Goal: Transaction & Acquisition: Book appointment/travel/reservation

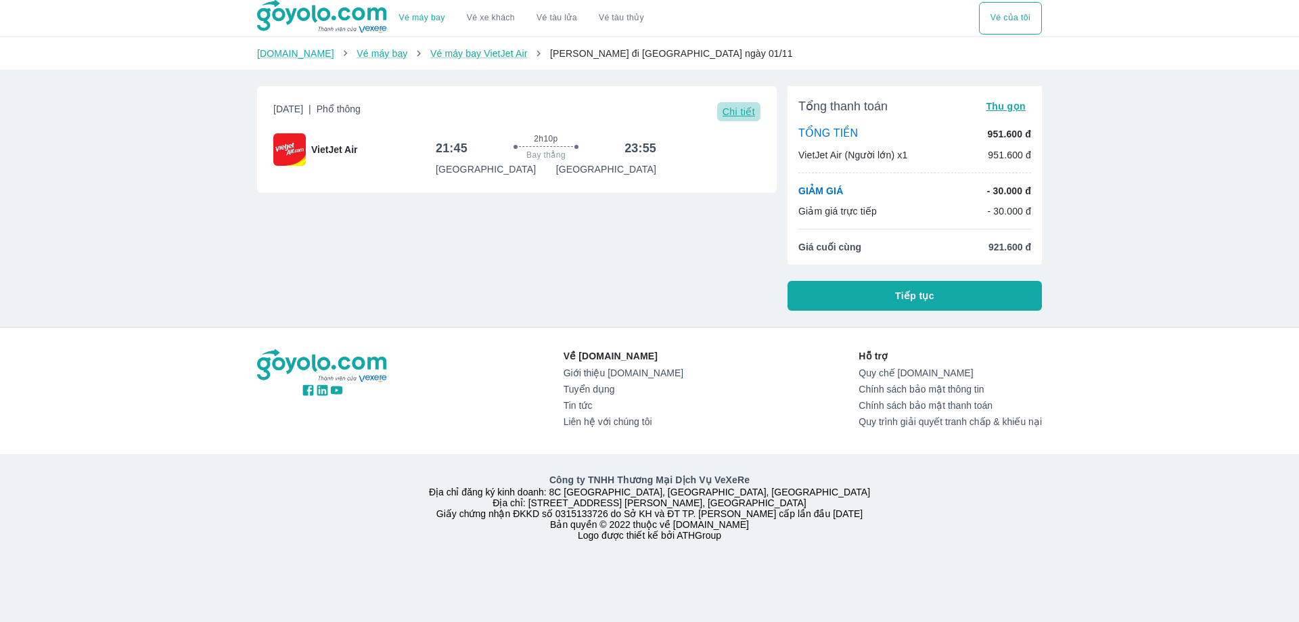
click at [746, 118] on button "Chi tiết" at bounding box center [738, 111] width 43 height 19
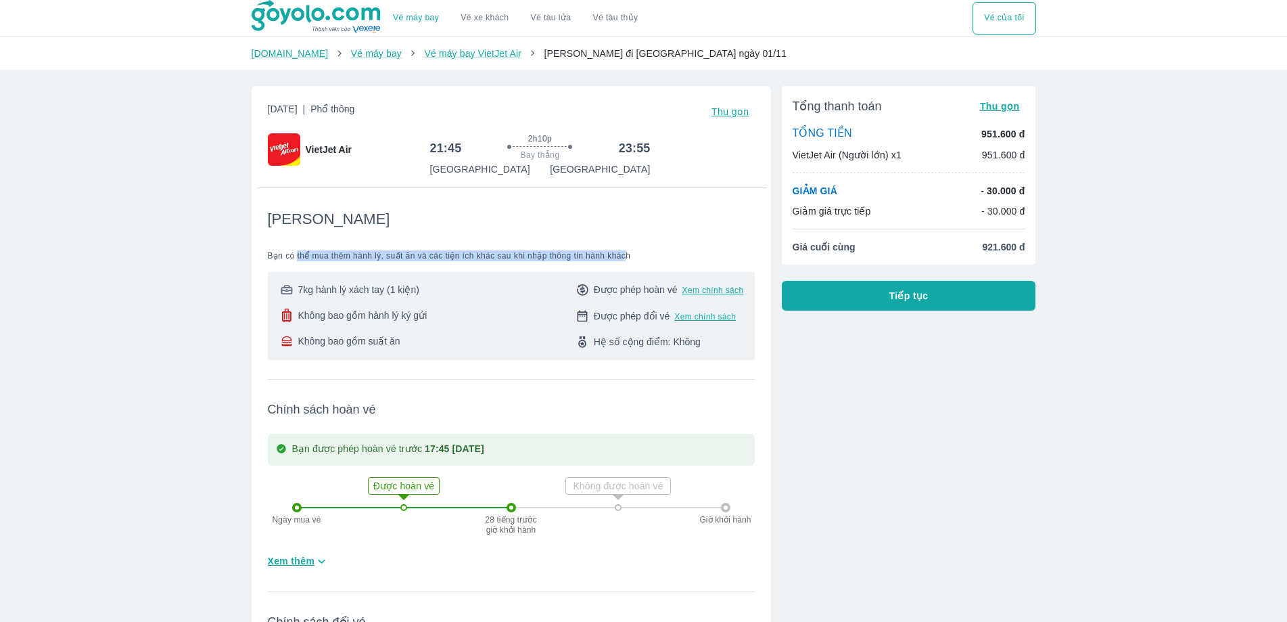
drag, startPoint x: 297, startPoint y: 254, endPoint x: 622, endPoint y: 248, distance: 325.4
click at [622, 248] on div "Tiết Kiệm Bạn có thể mua thêm hành lý, suất ăn và các tiện ích khác sau khi nhậ…" at bounding box center [511, 285] width 487 height 150
drag, startPoint x: 270, startPoint y: 219, endPoint x: 351, endPoint y: 221, distance: 81.2
click at [351, 221] on div "[PERSON_NAME]" at bounding box center [511, 219] width 487 height 19
drag, startPoint x: 264, startPoint y: 262, endPoint x: 645, endPoint y: 252, distance: 380.3
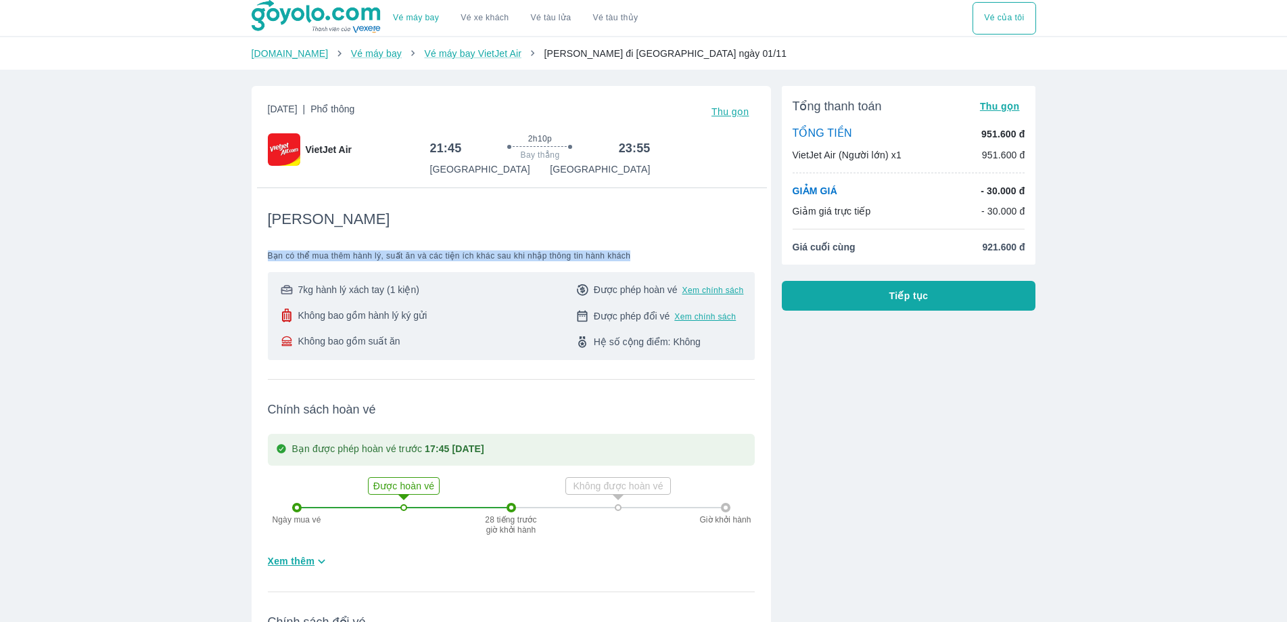
click at [645, 252] on div "[DATE] | Phổ thông Thu gọn VietJet Air 21:45 2h10p Bay thẳng 23:55 [GEOGRAPHIC_…" at bounding box center [511, 443] width 519 height 715
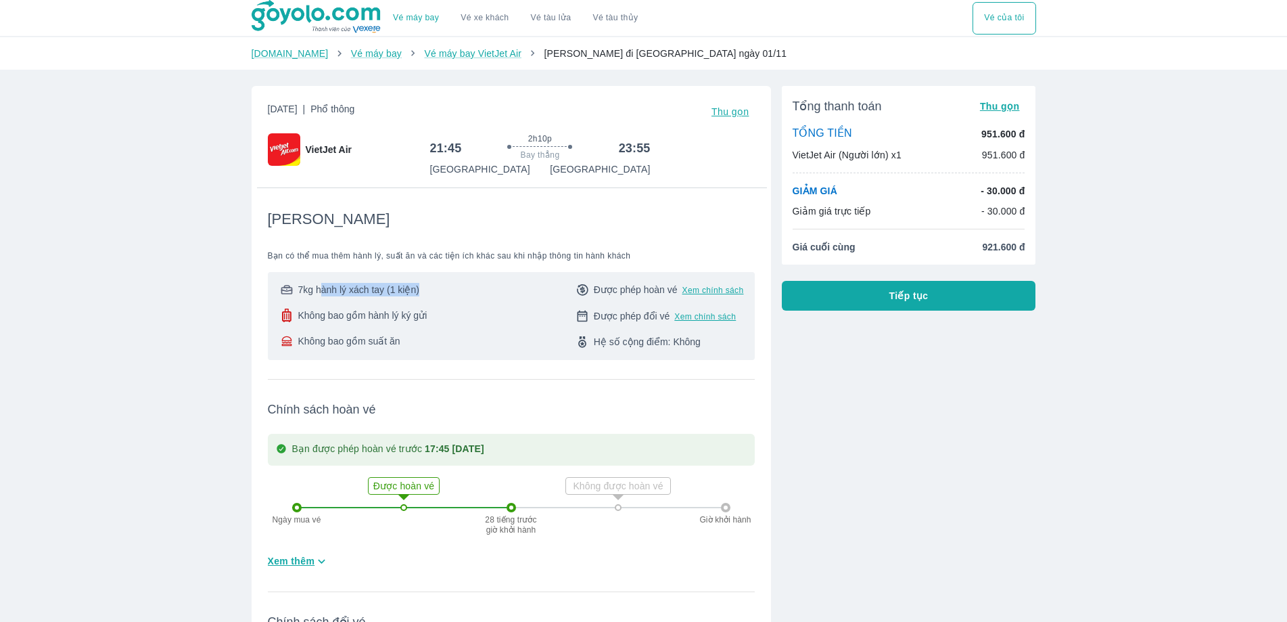
drag, startPoint x: 321, startPoint y: 285, endPoint x: 511, endPoint y: 281, distance: 190.8
click at [468, 282] on div "7kg hành lý xách tay (1 kiện) Không bao gồm hành lý ký gửi Không bao gồm suất ă…" at bounding box center [511, 316] width 487 height 88
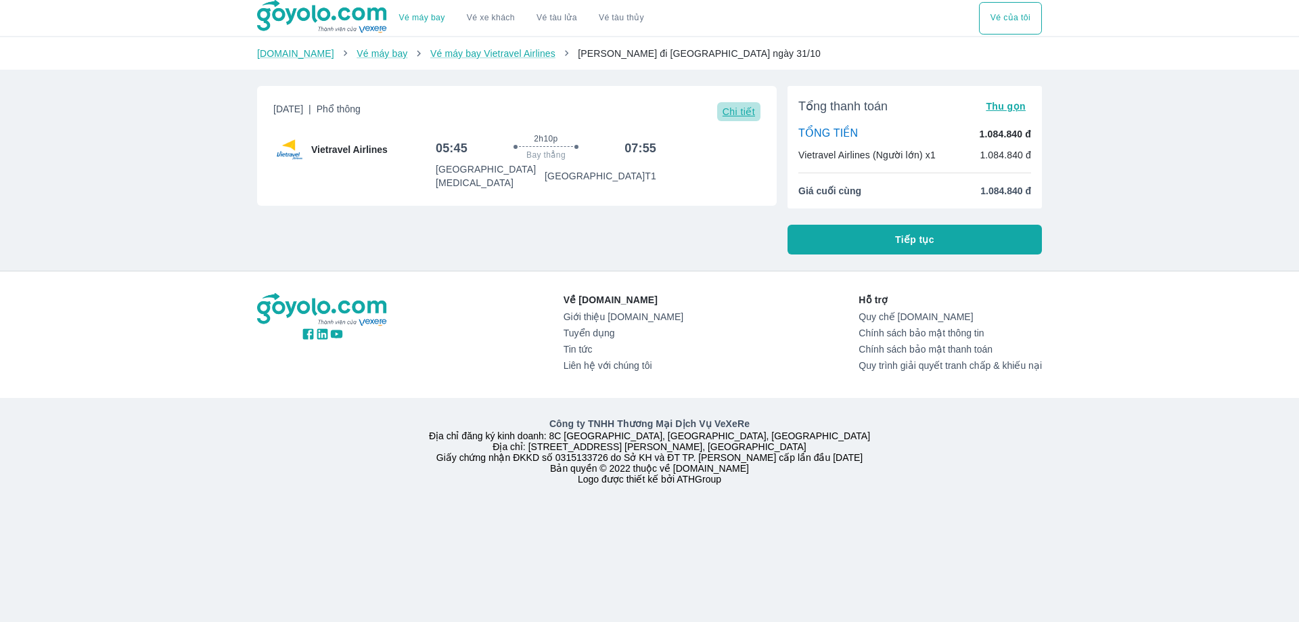
click at [739, 112] on span "Chi tiết" at bounding box center [738, 111] width 32 height 11
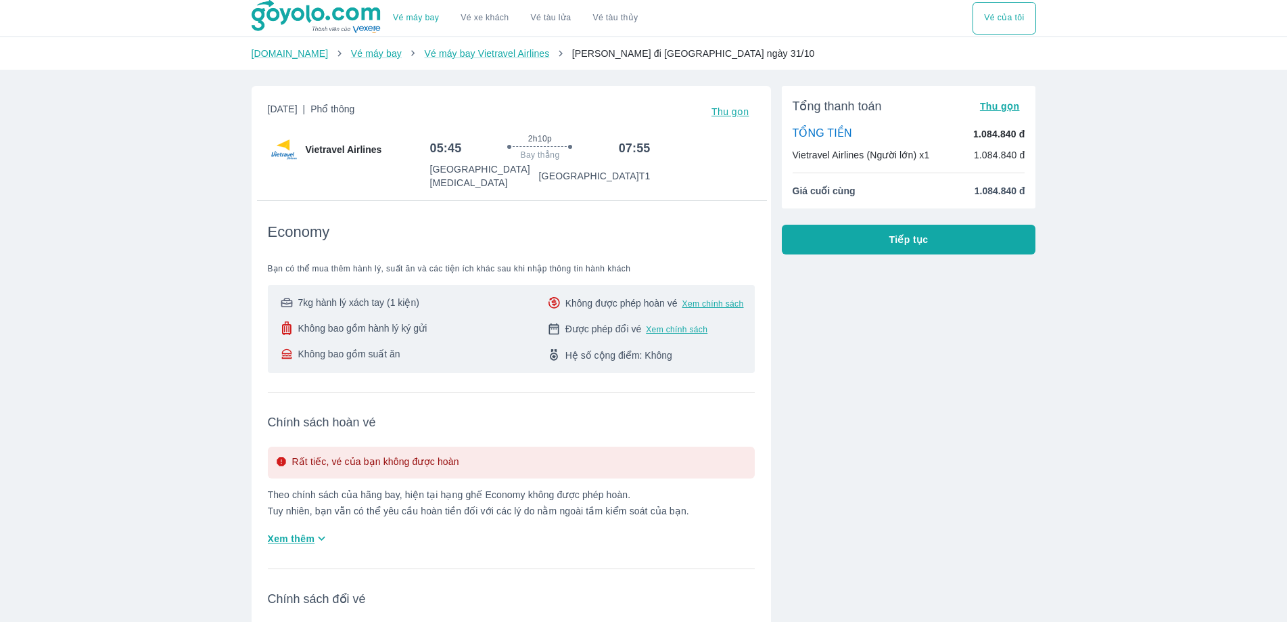
scroll to position [203, 0]
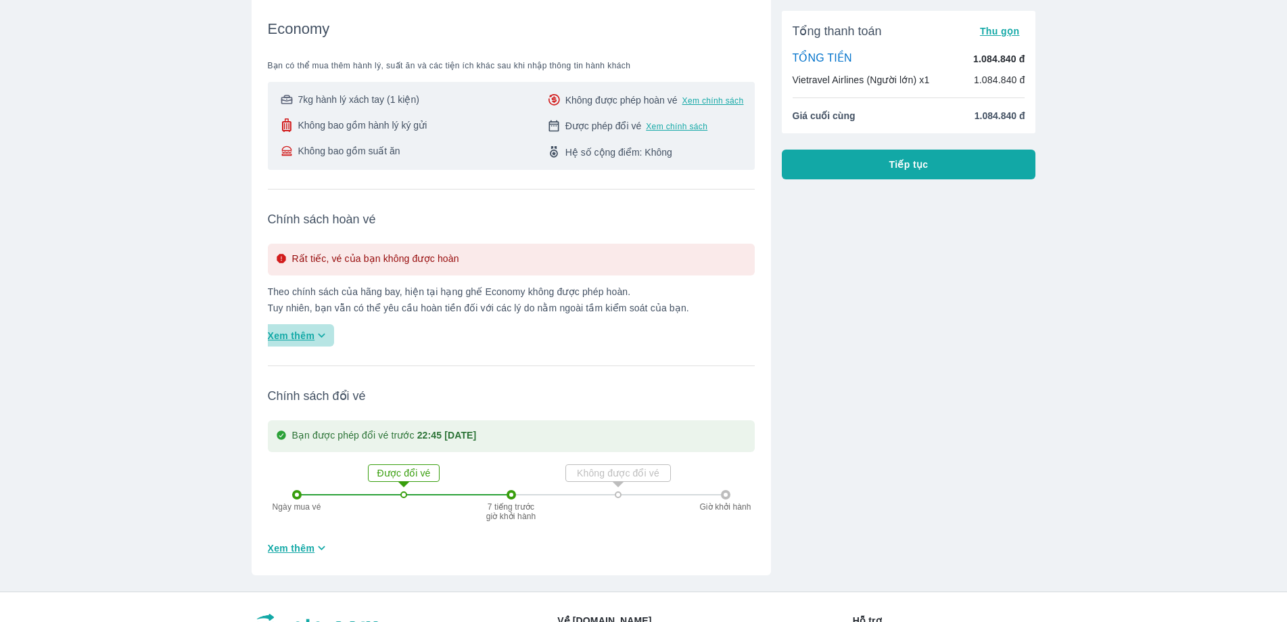
click at [310, 329] on span "Xem thêm" at bounding box center [291, 336] width 47 height 14
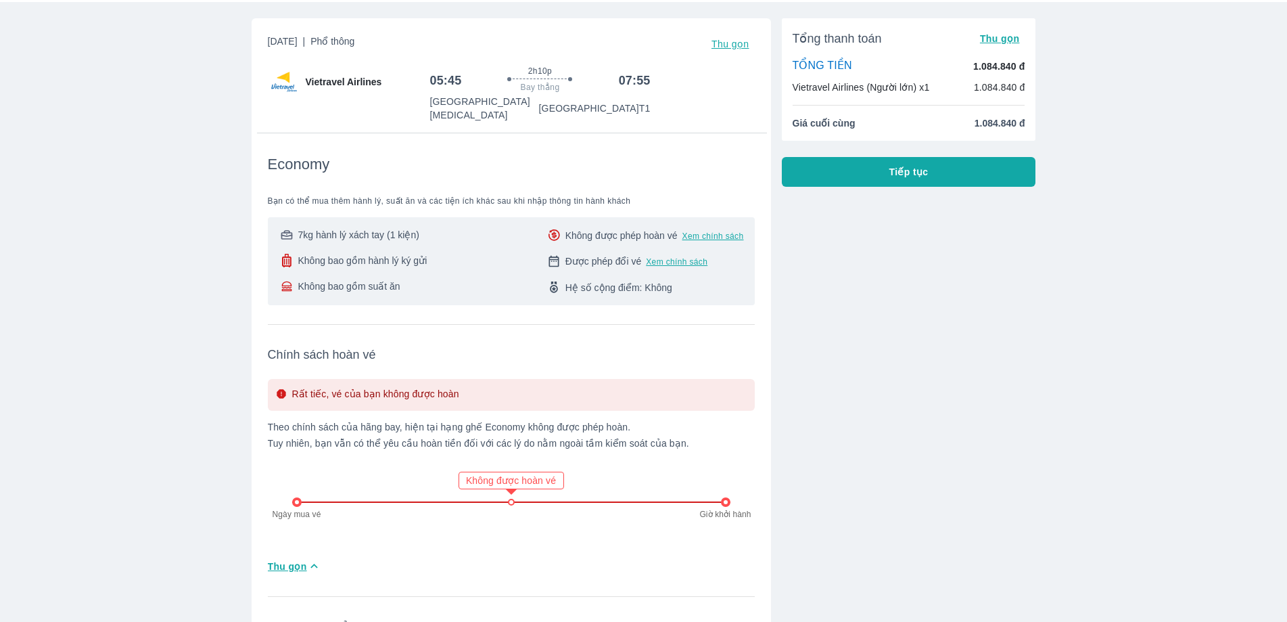
scroll to position [0, 0]
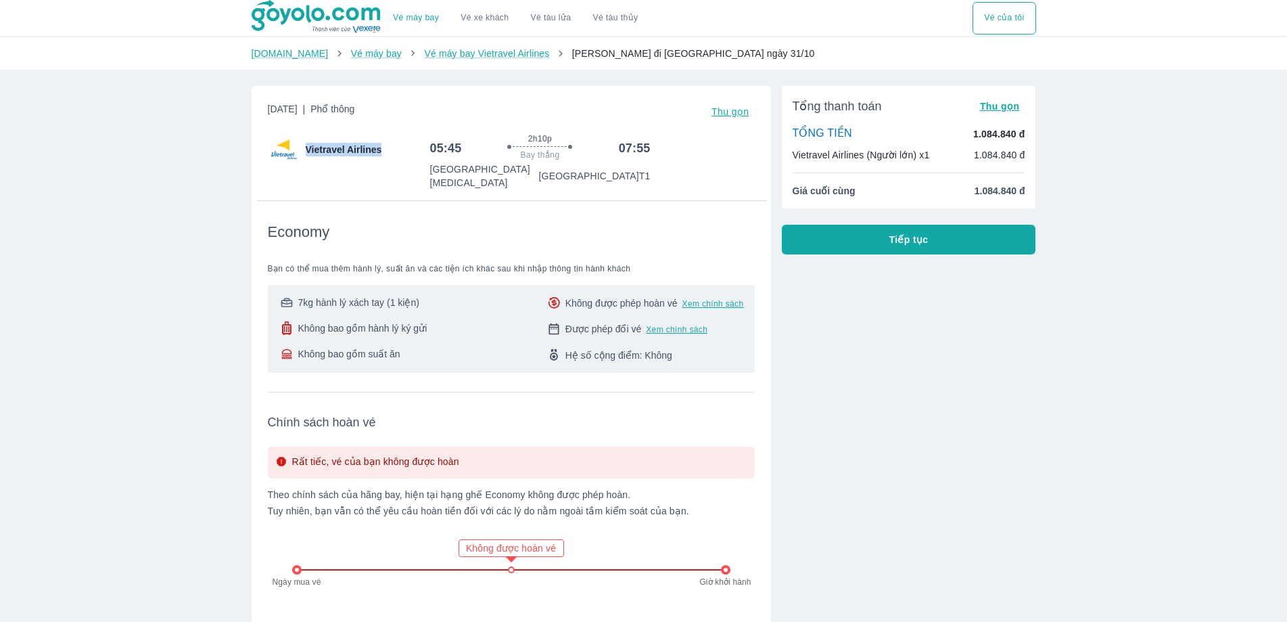
drag, startPoint x: 308, startPoint y: 147, endPoint x: 419, endPoint y: 149, distance: 110.9
click at [416, 148] on div "Vietravel Airlines" at bounding box center [349, 149] width 162 height 32
drag, startPoint x: 435, startPoint y: 166, endPoint x: 536, endPoint y: 172, distance: 101.6
click at [536, 172] on div "Sân bay Tân Sơn Nhất T3 Sân bay Nội Bài T1" at bounding box center [540, 175] width 221 height 27
drag, startPoint x: 569, startPoint y: 169, endPoint x: 651, endPoint y: 171, distance: 82.5
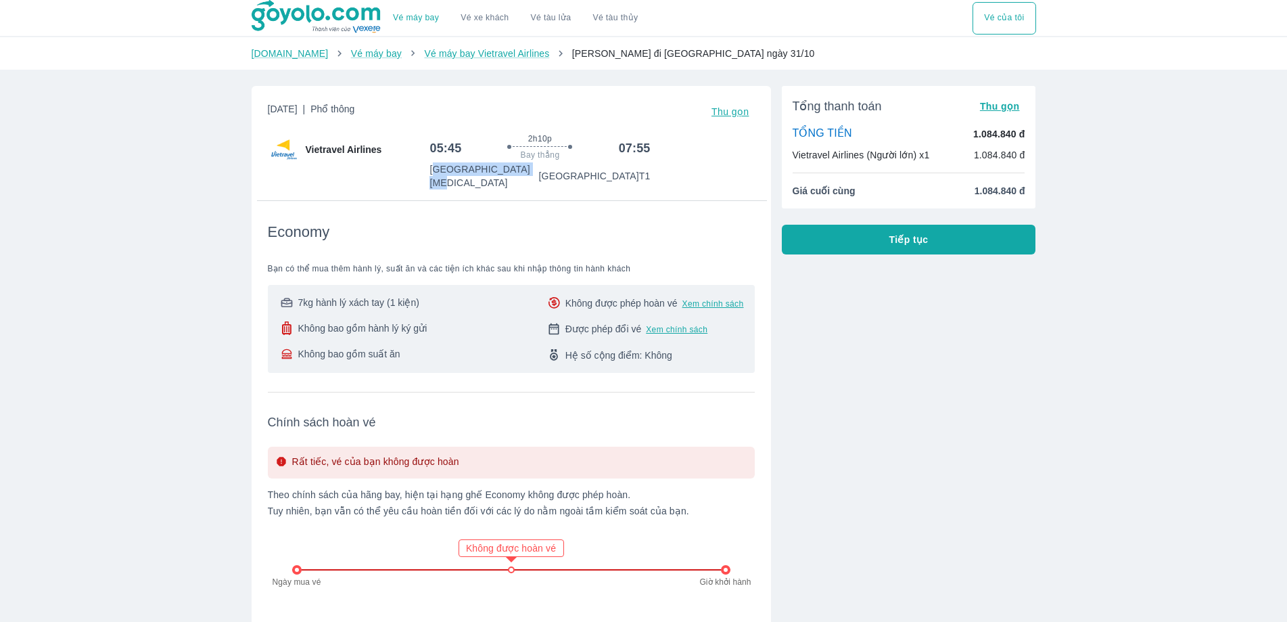
click at [651, 172] on div "05:45 2h10p Bay thẳng 07:55 Sân bay Tân Sơn Nhất T3 Sân bay Nội Bài T1" at bounding box center [592, 161] width 325 height 56
drag, startPoint x: 622, startPoint y: 154, endPoint x: 616, endPoint y: 149, distance: 7.7
click at [632, 158] on div "05:45 2h10p Bay thẳng 07:55" at bounding box center [540, 147] width 221 height 29
click at [451, 153] on h6 "05:45" at bounding box center [446, 148] width 32 height 16
drag, startPoint x: 409, startPoint y: 149, endPoint x: 452, endPoint y: 152, distance: 43.3
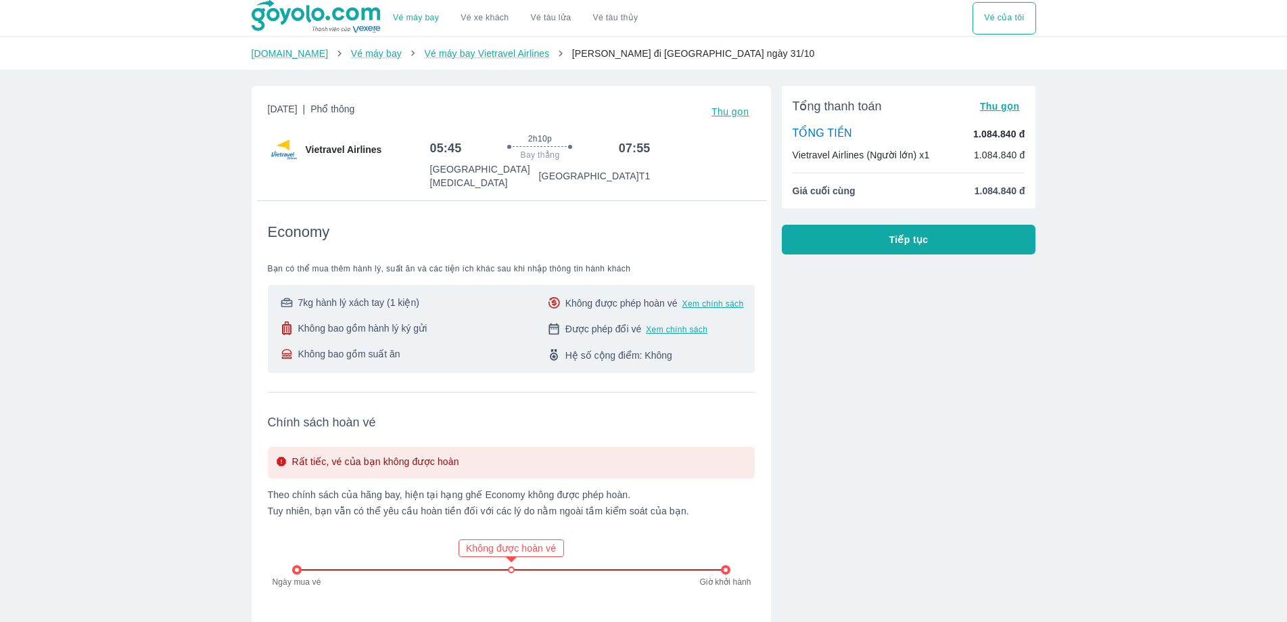
click at [448, 152] on div "Vietravel Airlines 05:45 2h10p Bay thẳng 07:55 Sân bay Tân Sơn Nhất T3 Sân bay …" at bounding box center [511, 161] width 487 height 56
click at [595, 149] on div at bounding box center [540, 148] width 146 height 4
drag, startPoint x: 596, startPoint y: 149, endPoint x: 610, endPoint y: 147, distance: 14.3
click at [609, 148] on div at bounding box center [540, 148] width 146 height 4
drag, startPoint x: 332, startPoint y: 320, endPoint x: 407, endPoint y: 340, distance: 76.9
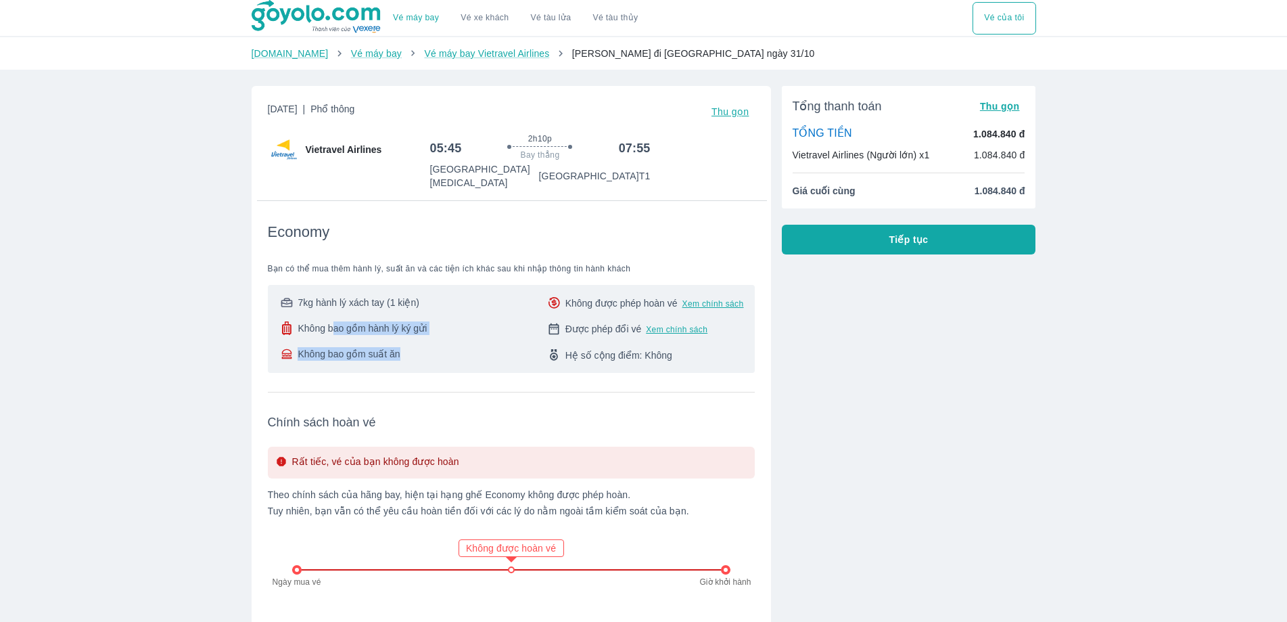
click at [407, 340] on div "7kg hành lý xách tay (1 kiện) Không bao gồm hành lý ký gửi Không bao gồm suất ăn" at bounding box center [353, 329] width 149 height 66
click at [492, 344] on div "7kg hành lý xách tay (1 kiện) Không bao gồm hành lý ký gửi Không bao gồm suất ă…" at bounding box center [511, 329] width 465 height 66
drag, startPoint x: 547, startPoint y: 339, endPoint x: 658, endPoint y: 352, distance: 111.7
click at [658, 352] on div "7kg hành lý xách tay (1 kiện) Không bao gồm hành lý ký gửi Không bao gồm suất ă…" at bounding box center [511, 329] width 487 height 88
drag, startPoint x: 535, startPoint y: 317, endPoint x: 697, endPoint y: 330, distance: 162.2
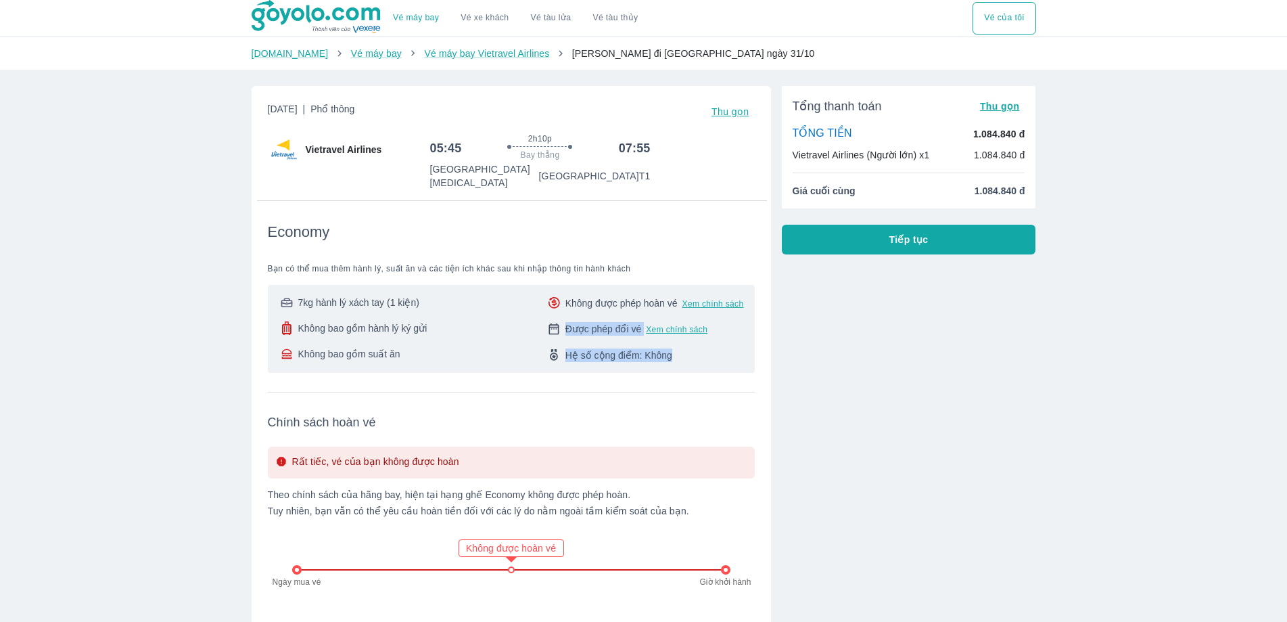
click at [697, 330] on div "7kg hành lý xách tay (1 kiện) Không bao gồm hành lý ký gửi Không bao gồm suất ă…" at bounding box center [511, 329] width 465 height 66
drag, startPoint x: 565, startPoint y: 293, endPoint x: 730, endPoint y: 304, distance: 165.4
click at [730, 304] on div "Không được phép hoàn vé Xem chính sách Được phép đổi vé Xem chính sách Hệ số cộ…" at bounding box center [645, 329] width 198 height 66
drag, startPoint x: 972, startPoint y: 134, endPoint x: 1041, endPoint y: 135, distance: 69.0
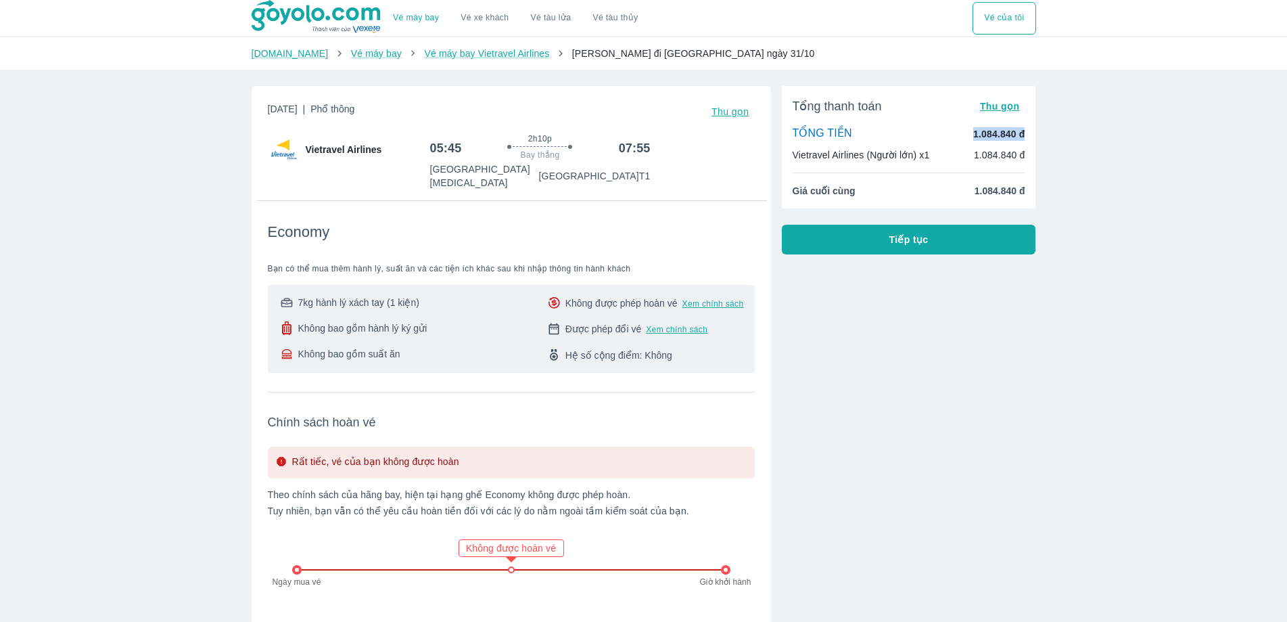
click at [1041, 135] on div "Thứ 6, 31 Thg 10 2025 | Phổ thông Thu gọn Vietravel Airlines 05:45 2h10p Bay th…" at bounding box center [644, 474] width 806 height 798
drag, startPoint x: 971, startPoint y: 159, endPoint x: 1002, endPoint y: 158, distance: 31.8
click at [1002, 158] on div "Vietravel Airlines (Người lớn) x1 1.084.840 đ" at bounding box center [909, 155] width 233 height 14
drag, startPoint x: 981, startPoint y: 192, endPoint x: 1026, endPoint y: 194, distance: 45.4
click at [1026, 194] on div "Tổng thanh toán Thu gọn TỔNG TIỀN 1.084.840 đ Vietravel Airlines (Người lớn) x1…" at bounding box center [909, 147] width 254 height 122
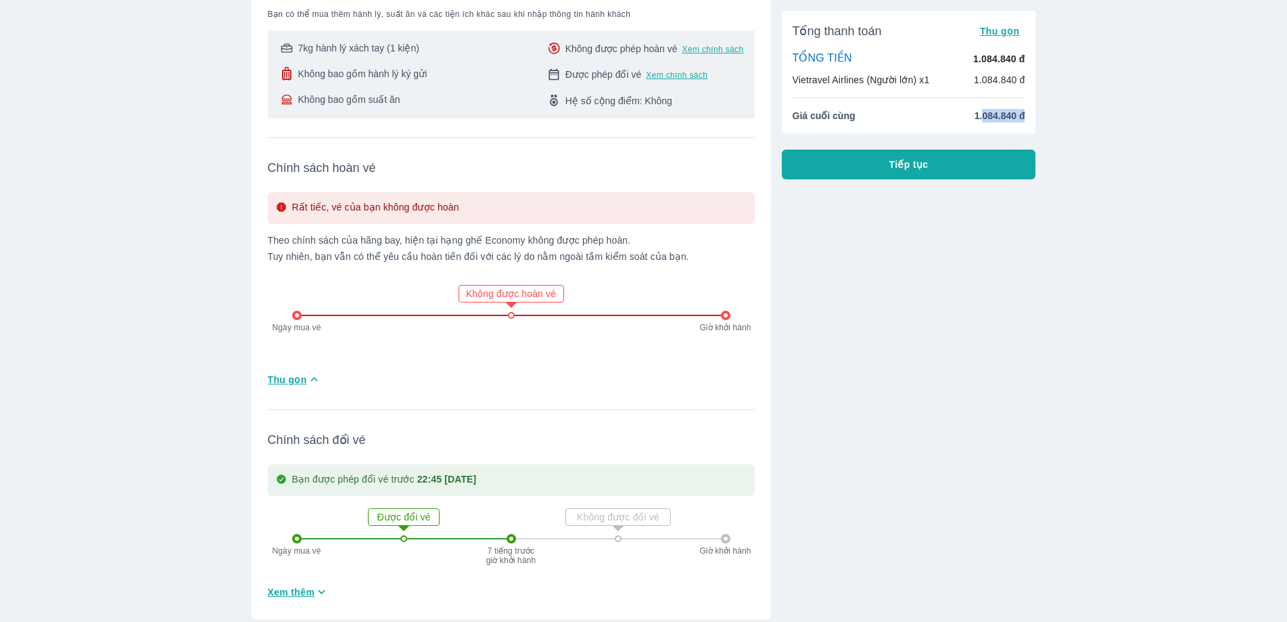
scroll to position [508, 0]
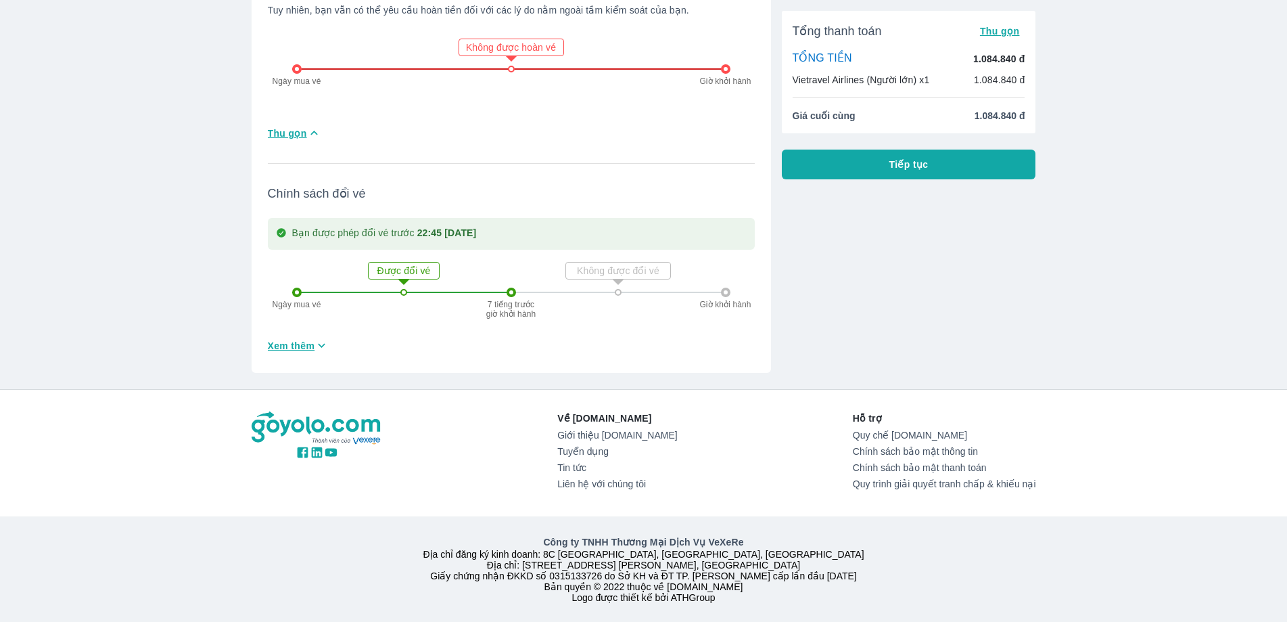
click at [637, 264] on p "Không được đổi vé" at bounding box center [618, 271] width 101 height 14
